Goal: Task Accomplishment & Management: Manage account settings

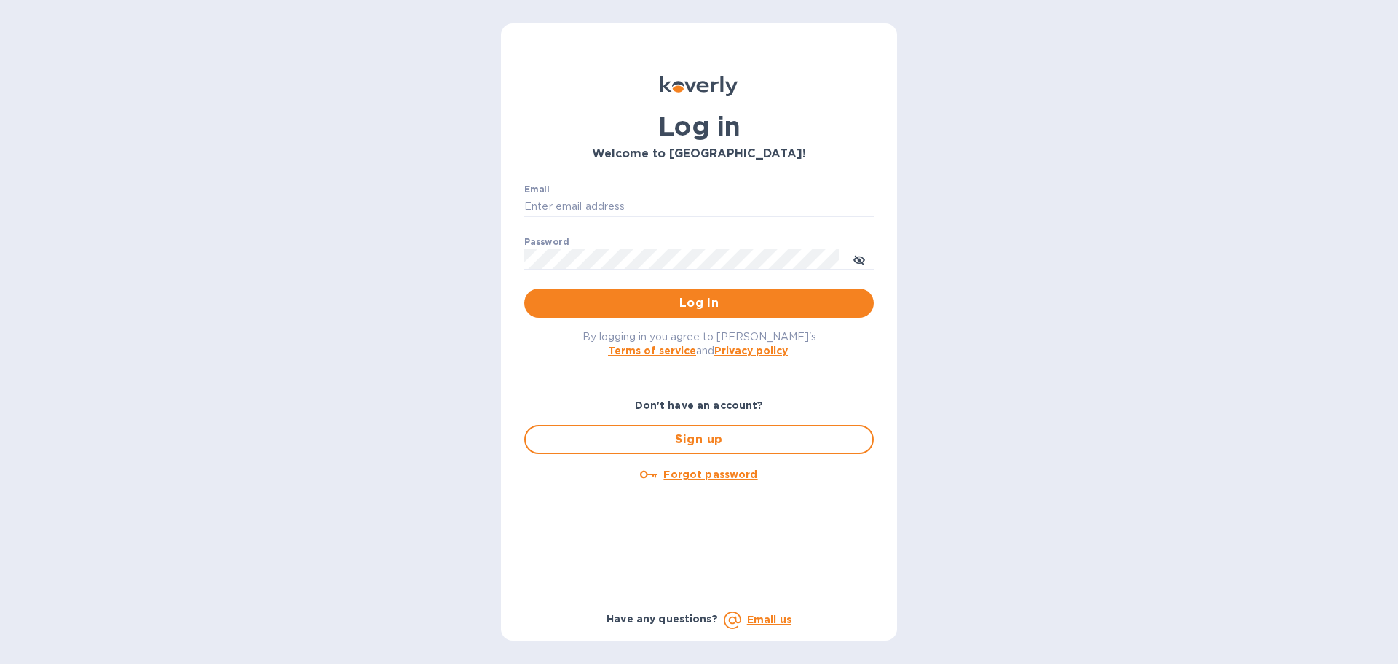
type input "[EMAIL_ADDRESS][DOMAIN_NAME]"
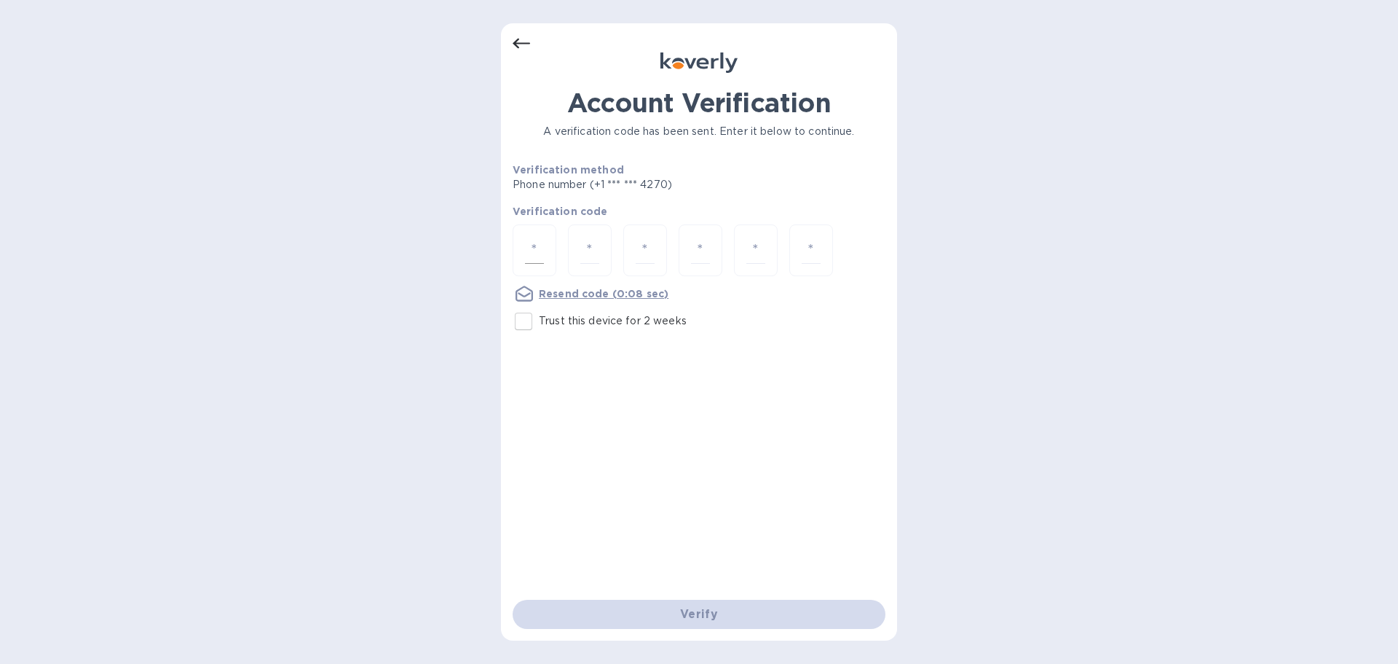
click at [535, 258] on input "number" at bounding box center [534, 250] width 19 height 27
type input "7"
type input "5"
type input "6"
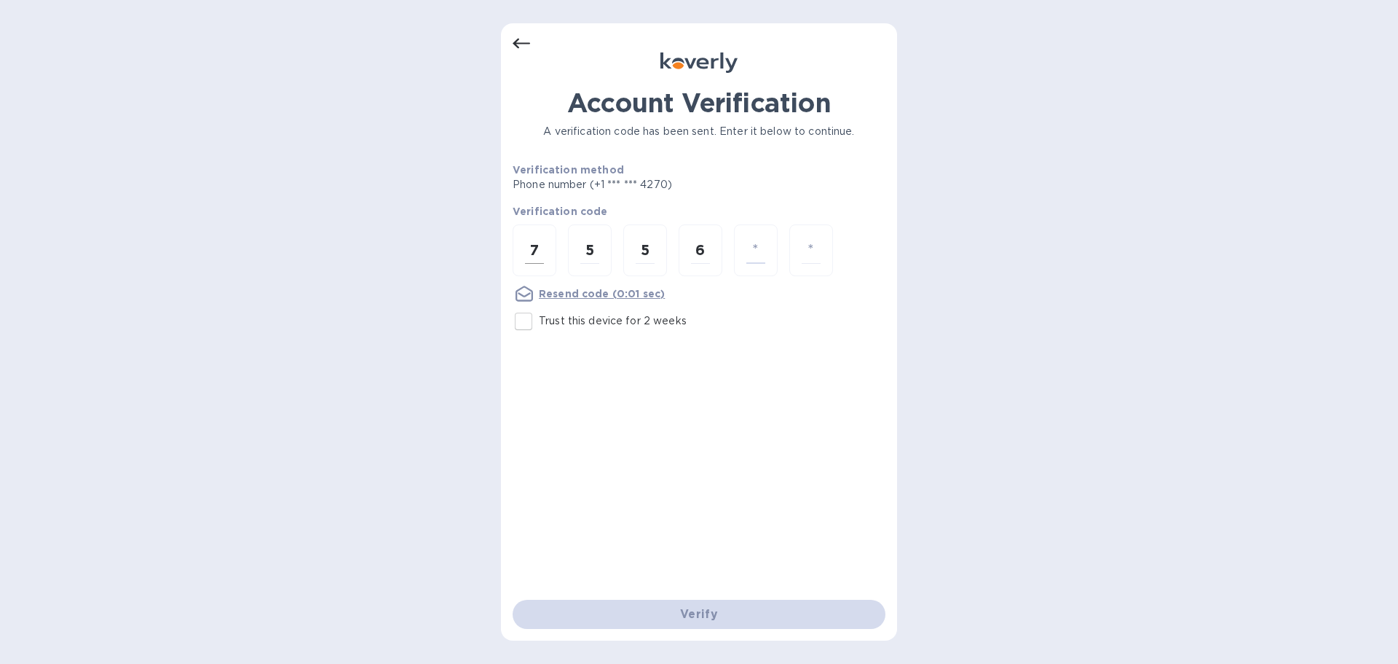
type input "4"
type input "9"
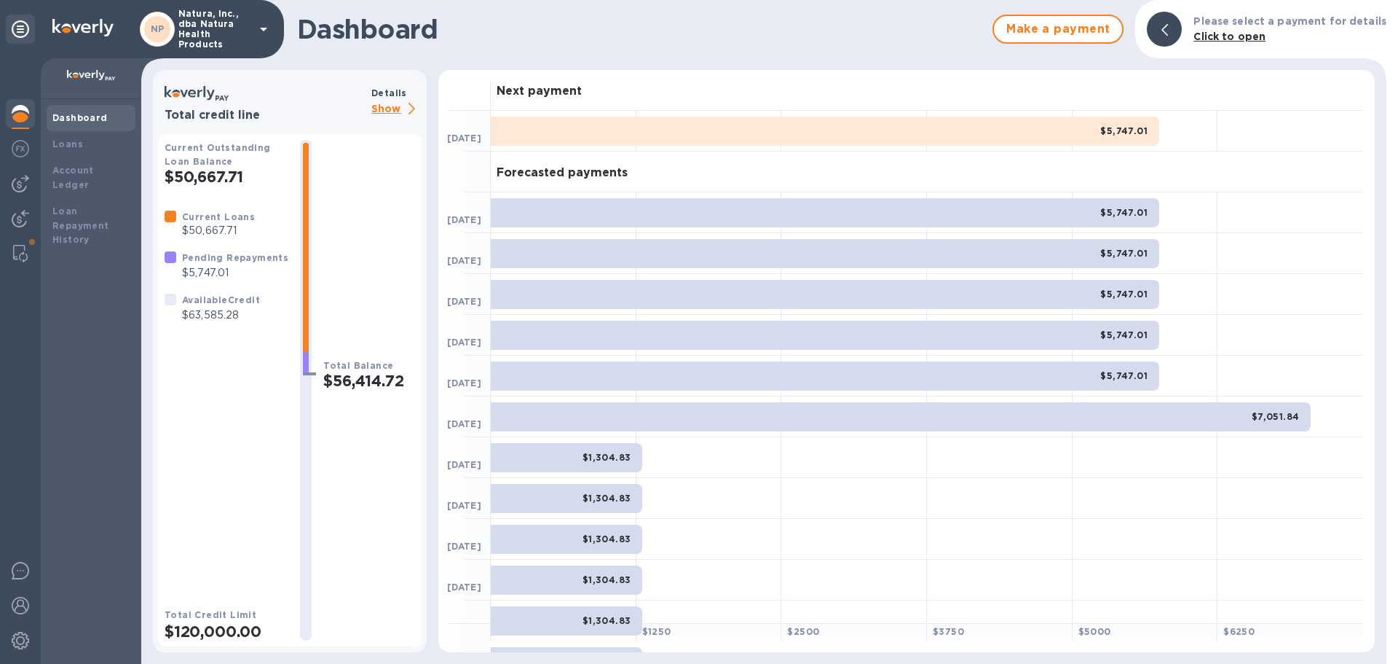
click at [384, 107] on p "Show" at bounding box center [396, 110] width 50 height 18
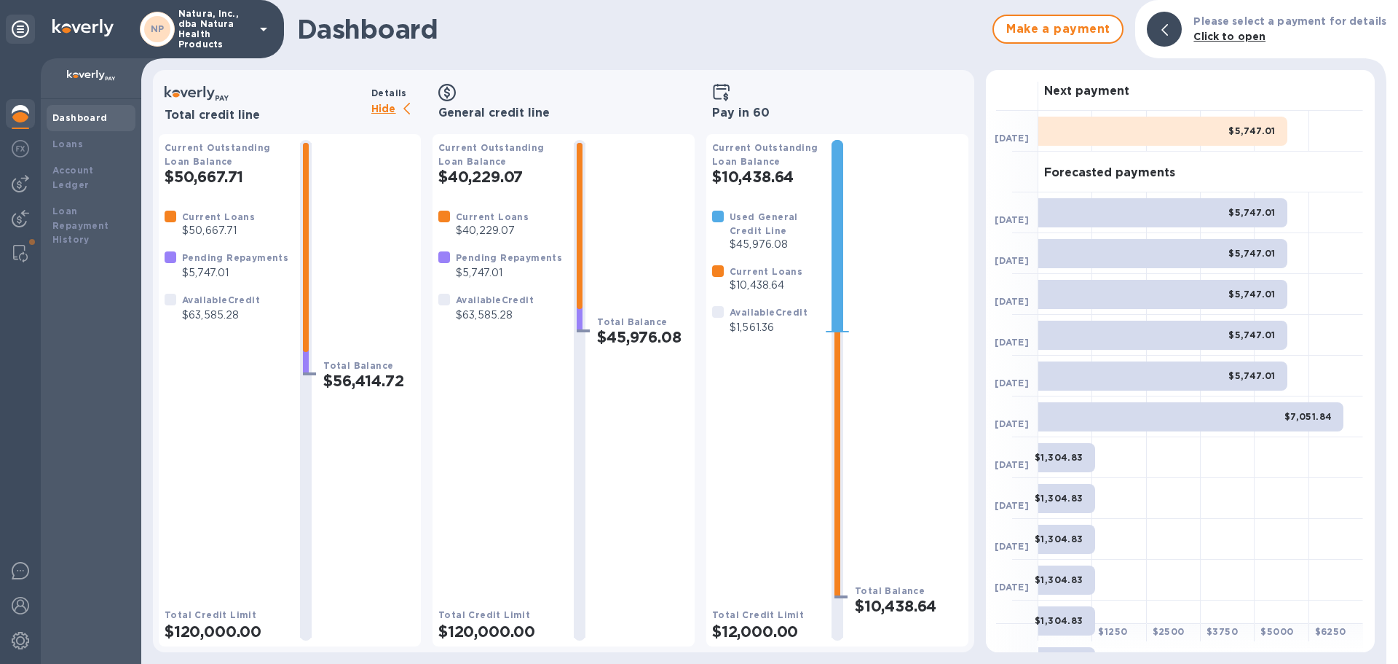
click at [1291, 415] on b "$7,051.84" at bounding box center [1309, 416] width 48 height 11
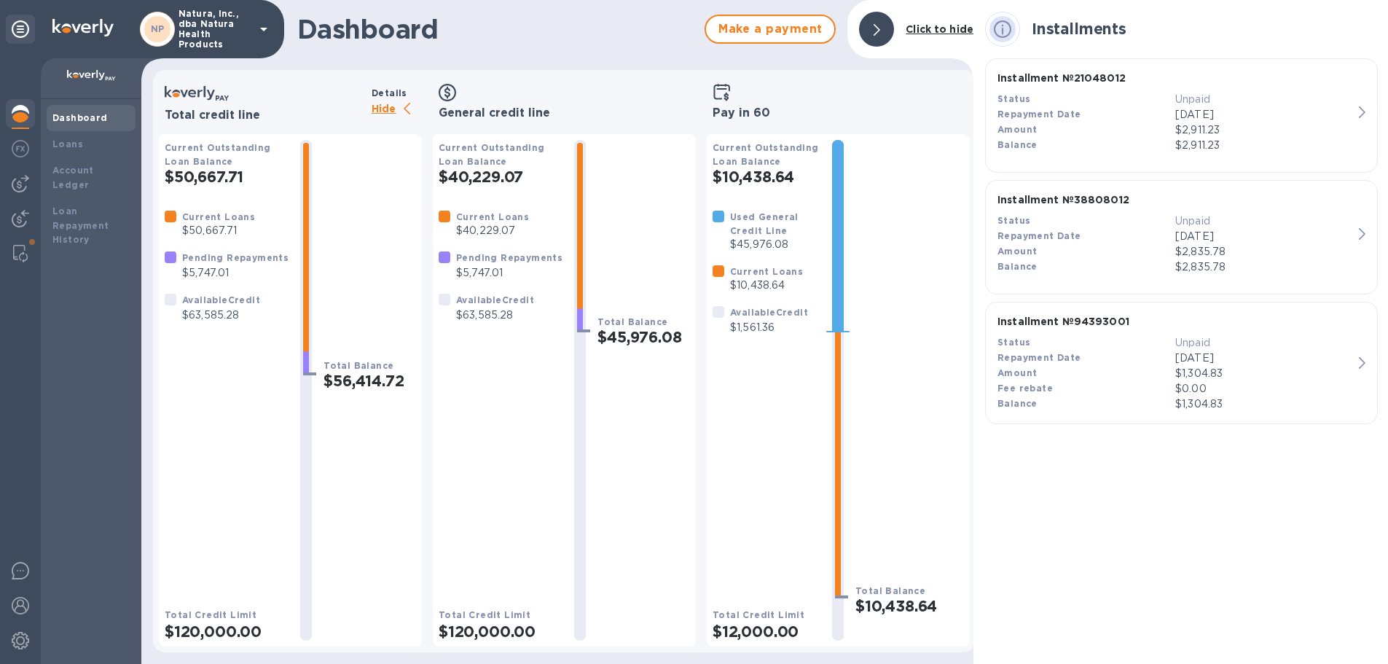
scroll to position [11, 0]
click at [823, 335] on div at bounding box center [837, 390] width 35 height 500
click at [794, 338] on div "Used General Credit Line $45,976.08 Current Loans $10,438.64 Available Credit $…" at bounding box center [766, 396] width 108 height 374
click at [23, 631] on img at bounding box center [20, 639] width 17 height 17
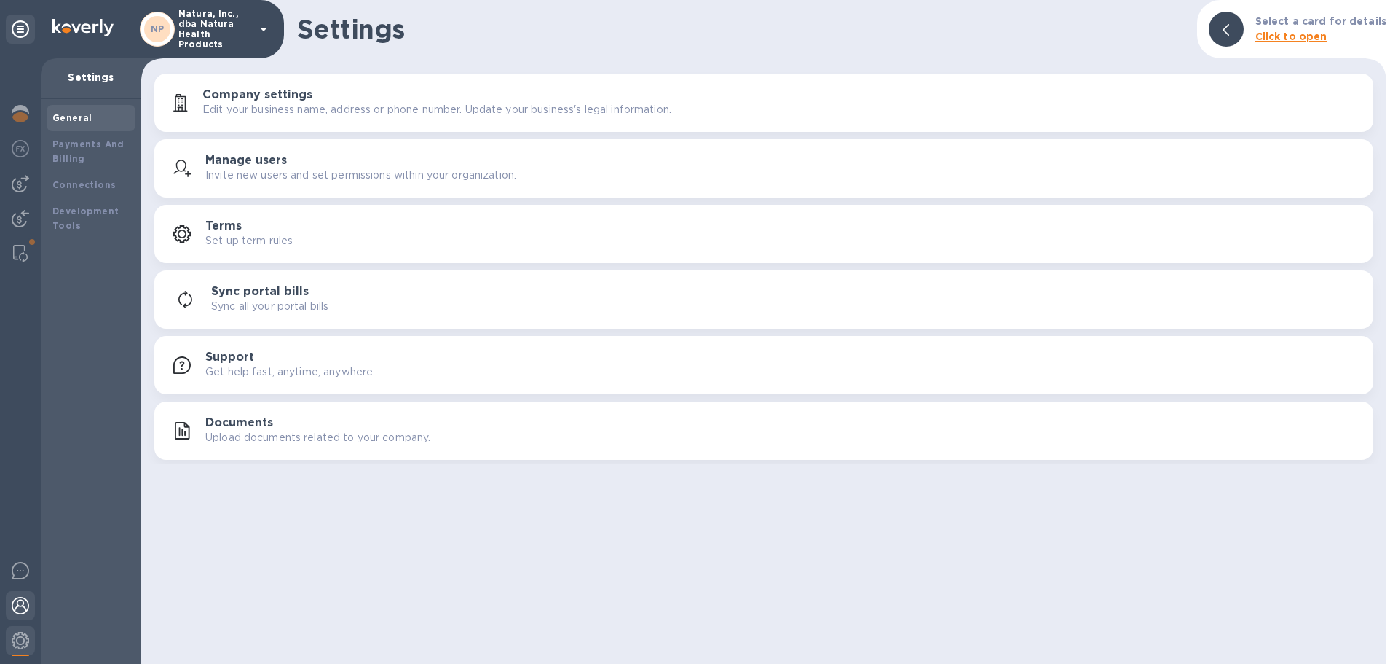
click at [23, 612] on img at bounding box center [20, 605] width 17 height 17
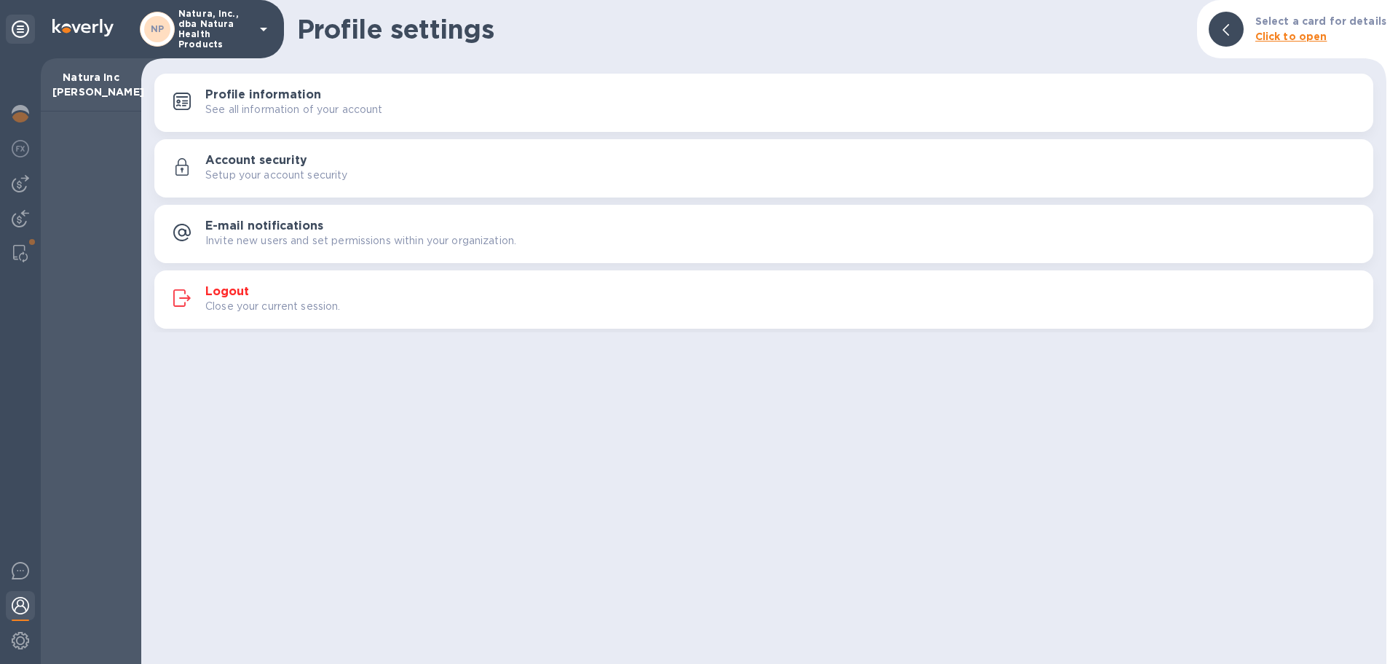
click at [235, 281] on button "Logout Close your current session." at bounding box center [763, 299] width 1219 height 58
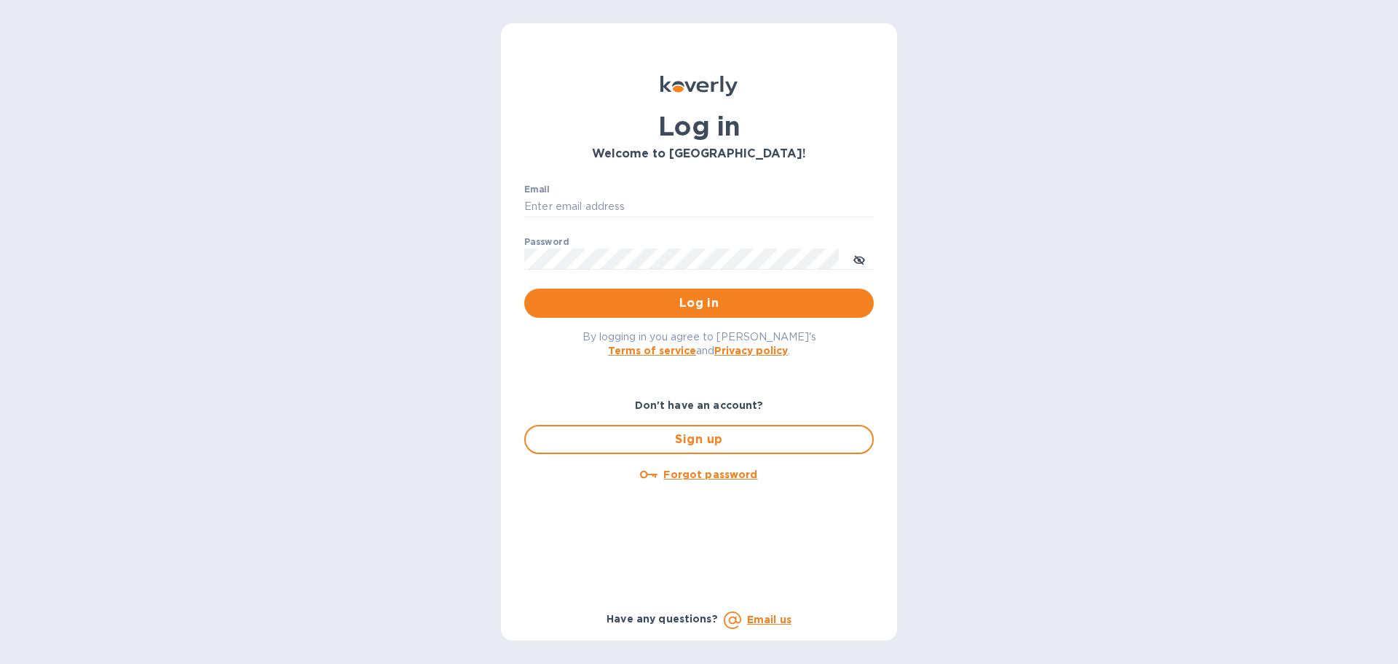
type input "[EMAIL_ADDRESS][DOMAIN_NAME]"
